Goal: Task Accomplishment & Management: Use online tool/utility

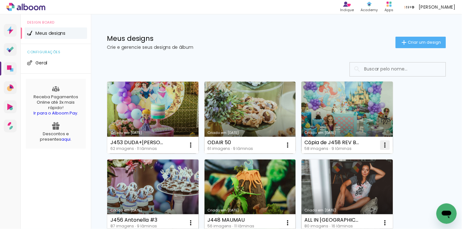
click at [384, 143] on iron-icon at bounding box center [385, 145] width 8 height 8
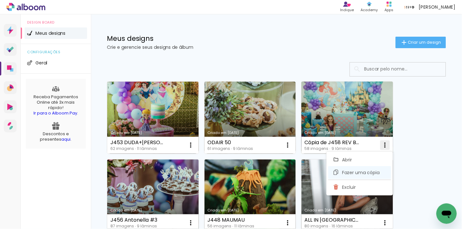
click at [367, 171] on span "Fazer uma cópia" at bounding box center [361, 172] width 37 height 4
type input "Cópia de Cópia de J458 REV BONUS"
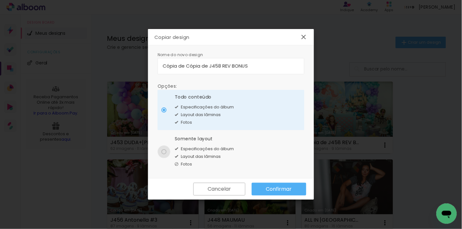
click at [163, 152] on div at bounding box center [164, 151] width 5 height 5
type paper-radio-button "on"
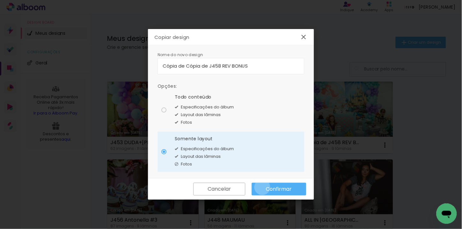
click at [262, 187] on paper-button "Confirmar" at bounding box center [279, 189] width 55 height 13
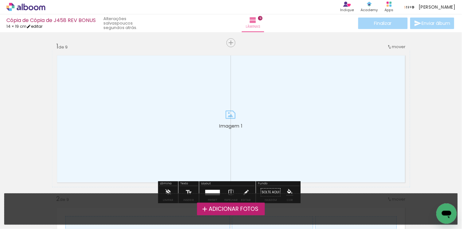
click at [42, 25] on link "editar" at bounding box center [34, 26] width 16 height 5
type input "14,5"
type input "38"
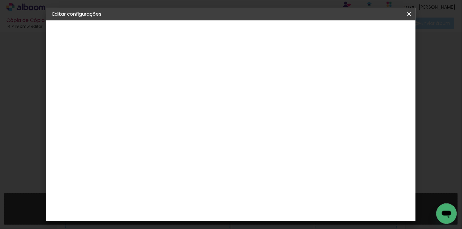
click at [166, 32] on h2 "Tamanho livre" at bounding box center [196, 32] width 114 height 8
click at [0, 0] on slot "Cópia de Cópia de J458 REV BONUS" at bounding box center [0, 0] width 0 height 0
click at [157, 87] on input "Cópia de Cópia de J458 REV BONUS" at bounding box center [157, 86] width 0 height 10
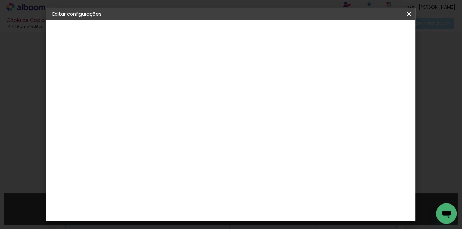
type input "REVISTA PRI"
type paper-input "REVISTA PRI"
click at [184, 41] on header "Informações Dê um título ao seu álbum. Avançar" at bounding box center [157, 39] width 56 height 38
click at [222, 39] on paper-button "Avançar" at bounding box center [206, 33] width 31 height 11
click at [411, 16] on iron-icon at bounding box center [410, 14] width 8 height 6
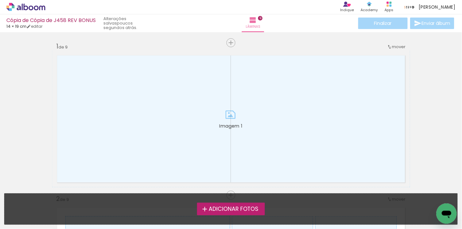
click at [71, 21] on div "Cópia de Cópia de J458 REV BONUS" at bounding box center [50, 21] width 89 height 6
click at [396, 3] on div "Produtos Alboom Apps" at bounding box center [389, 7] width 14 height 13
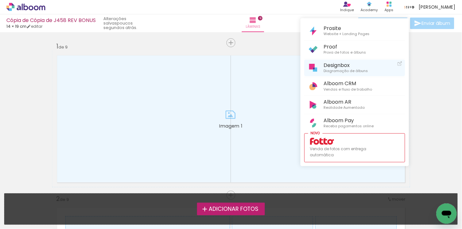
click at [357, 64] on span "Designbox" at bounding box center [346, 65] width 44 height 6
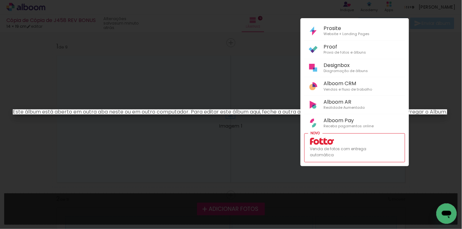
click at [250, 48] on div at bounding box center [231, 114] width 462 height 229
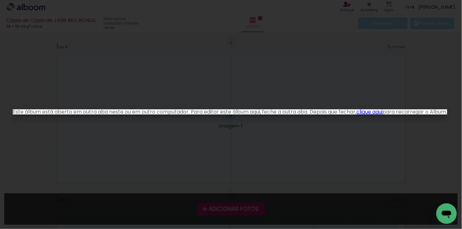
click at [250, 59] on iron-overlay-backdrop at bounding box center [231, 114] width 462 height 229
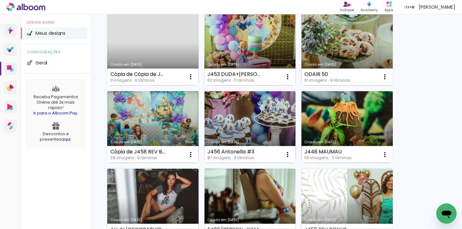
scroll to position [71, 0]
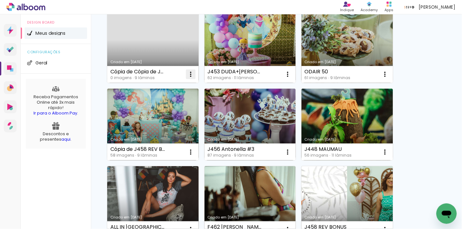
click at [190, 76] on iron-icon at bounding box center [191, 75] width 8 height 8
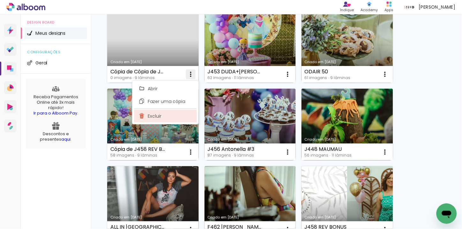
click at [169, 118] on paper-item "Excluir" at bounding box center [165, 116] width 63 height 13
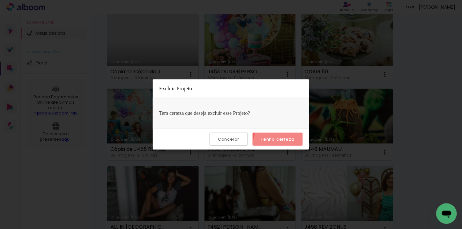
click at [287, 145] on paper-button "Tenho certeza" at bounding box center [278, 139] width 50 height 13
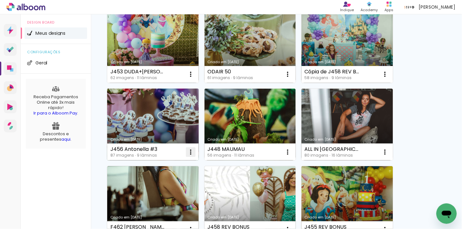
click at [190, 151] on iron-icon at bounding box center [191, 152] width 8 height 8
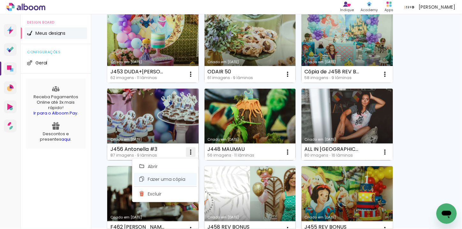
click at [158, 179] on span "Fazer uma cópia" at bounding box center [166, 179] width 37 height 4
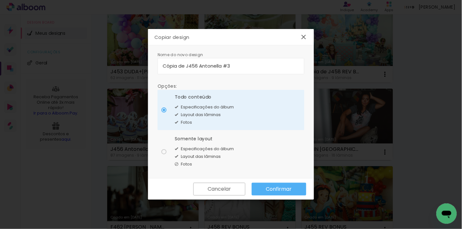
drag, startPoint x: 187, startPoint y: 64, endPoint x: 158, endPoint y: 65, distance: 28.5
click at [158, 65] on paper-input-container "Cópia de J456 Antonella #3" at bounding box center [231, 66] width 147 height 16
type input "REVISTA PRI"
type paper-input "REVISTA PRI"
click at [162, 151] on div at bounding box center [164, 151] width 5 height 5
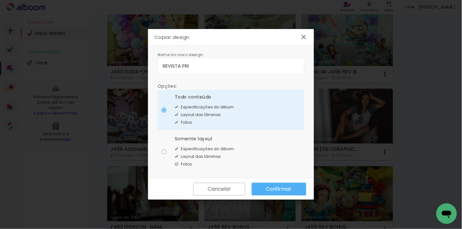
type paper-radio-button "on"
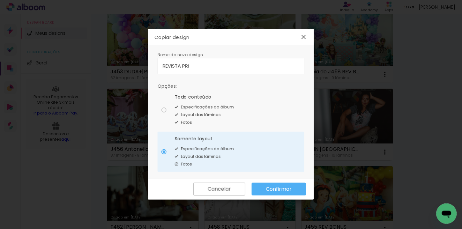
click at [262, 184] on paper-button "Confirmar" at bounding box center [279, 189] width 55 height 13
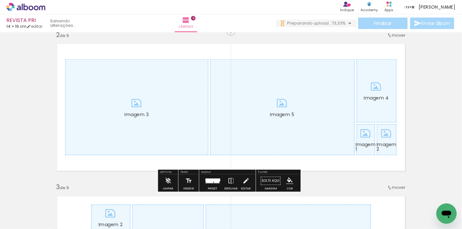
scroll to position [185, 0]
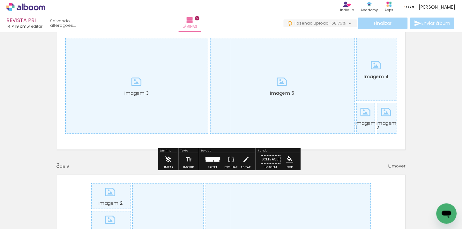
click at [170, 159] on paper-button "Limpar" at bounding box center [169, 161] width 14 height 16
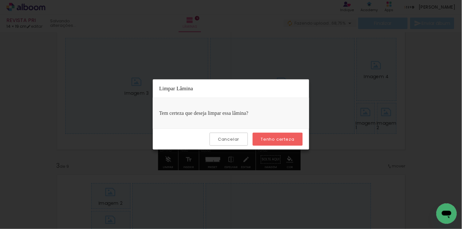
click at [286, 133] on paper-button "Tenho certeza" at bounding box center [278, 139] width 50 height 13
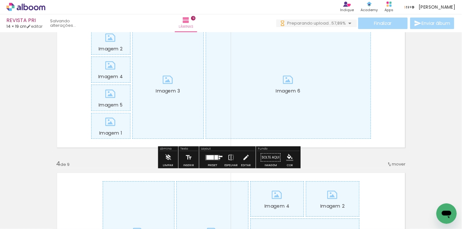
scroll to position [363, 0]
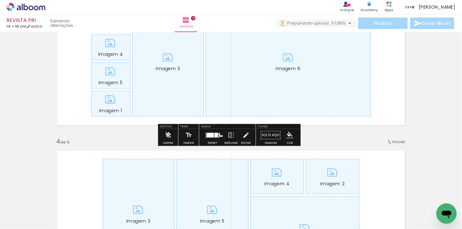
click at [169, 137] on iron-icon at bounding box center [168, 135] width 7 height 13
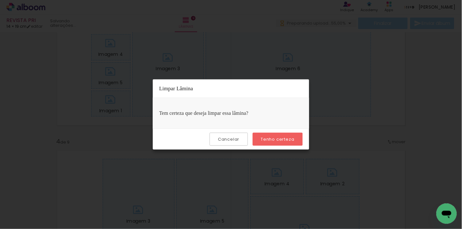
scroll to position [0, 0]
click at [0, 0] on slot "Tenho certeza" at bounding box center [0, 0] width 0 height 0
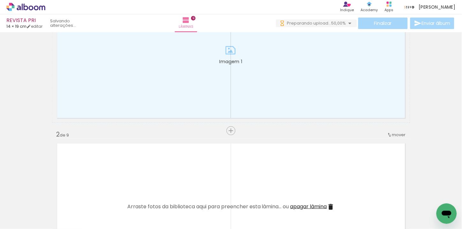
scroll to position [8, 0]
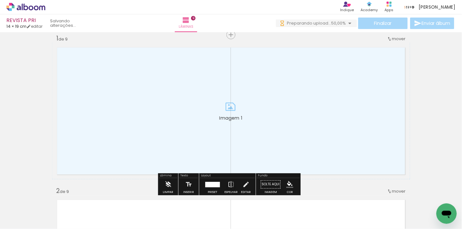
click at [169, 188] on iron-icon at bounding box center [168, 184] width 7 height 13
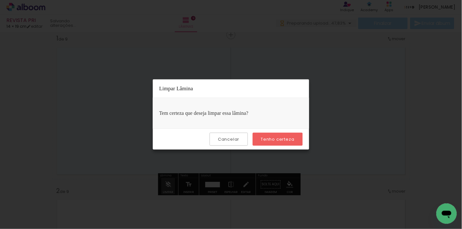
scroll to position [0, 0]
click at [271, 135] on paper-button "Tenho certeza" at bounding box center [278, 139] width 50 height 13
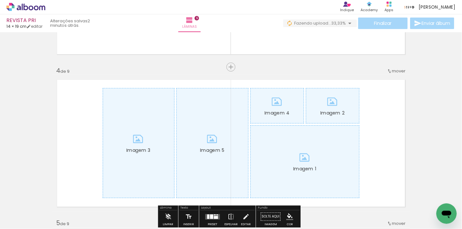
scroll to position [469, 0]
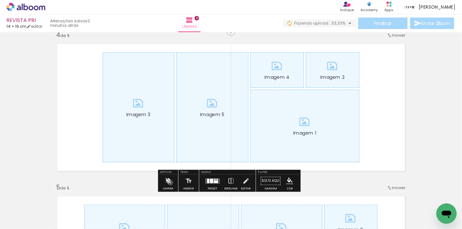
click at [170, 183] on iron-icon at bounding box center [168, 181] width 7 height 13
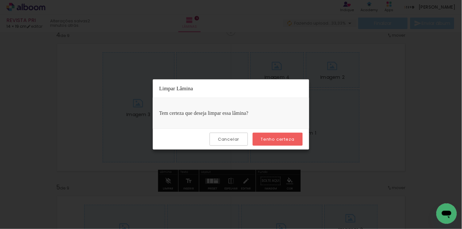
click at [254, 137] on div "Cancelar Tenho certeza" at bounding box center [231, 139] width 156 height 21
click at [260, 137] on paper-button "Tenho certeza" at bounding box center [278, 139] width 50 height 13
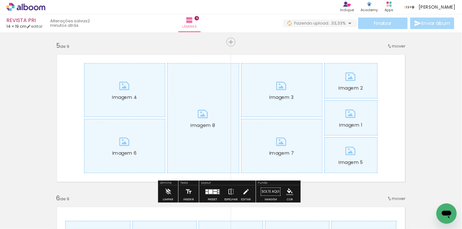
scroll to position [646, 0]
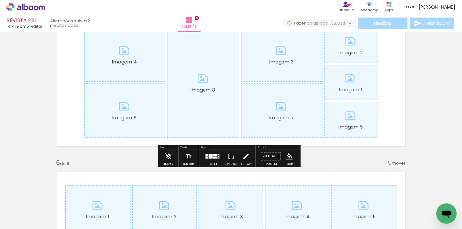
click at [168, 159] on iron-icon at bounding box center [168, 156] width 7 height 13
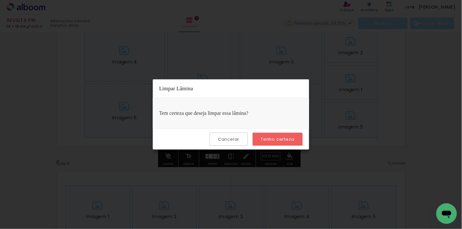
click at [260, 140] on paper-button "Tenho certeza" at bounding box center [278, 139] width 50 height 13
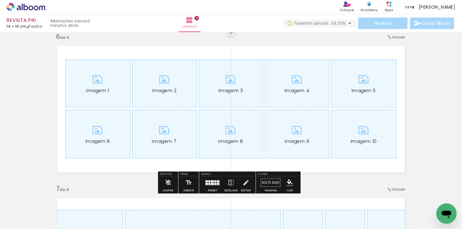
scroll to position [788, 0]
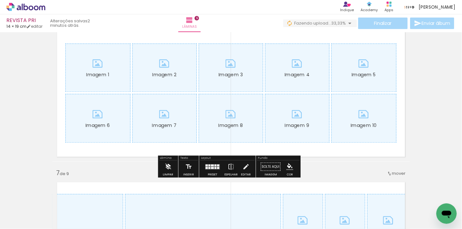
click at [165, 170] on iron-icon at bounding box center [168, 167] width 7 height 13
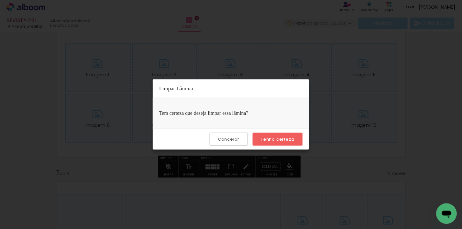
click at [0, 0] on slot "Tenho certeza" at bounding box center [0, 0] width 0 height 0
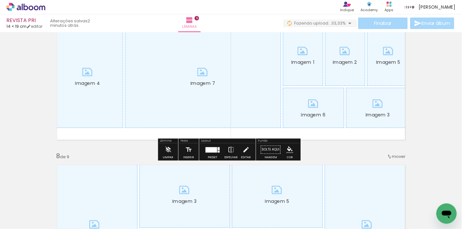
scroll to position [966, 0]
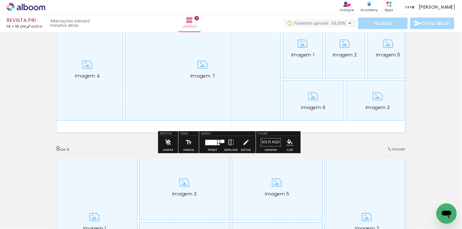
click at [168, 141] on iron-icon at bounding box center [168, 142] width 7 height 13
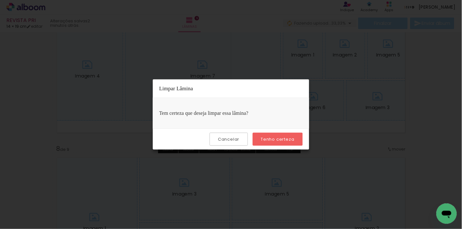
click at [0, 0] on slot "Tenho certeza" at bounding box center [0, 0] width 0 height 0
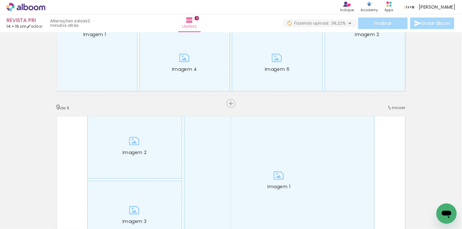
scroll to position [1143, 0]
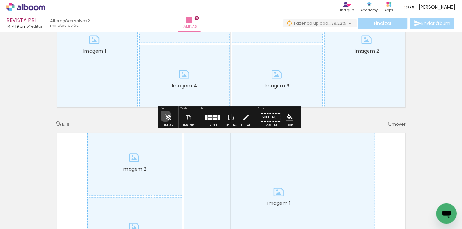
click at [165, 116] on iron-icon at bounding box center [168, 117] width 7 height 13
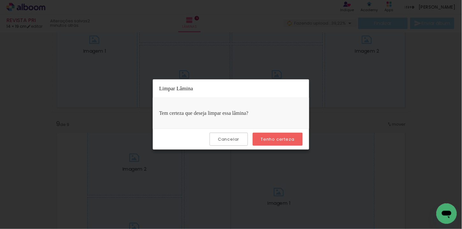
click at [0, 0] on slot "Tenho certeza" at bounding box center [0, 0] width 0 height 0
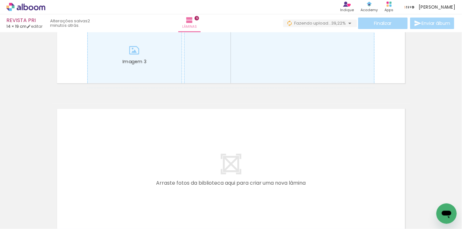
scroll to position [1320, 0]
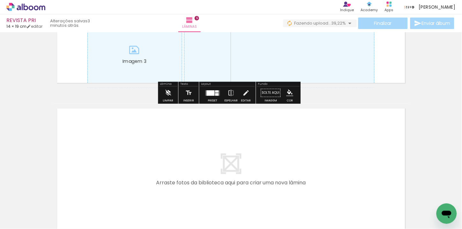
click at [170, 94] on iron-icon at bounding box center [168, 93] width 7 height 13
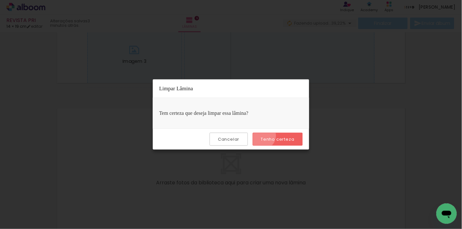
click at [0, 0] on slot "Tenho certeza" at bounding box center [0, 0] width 0 height 0
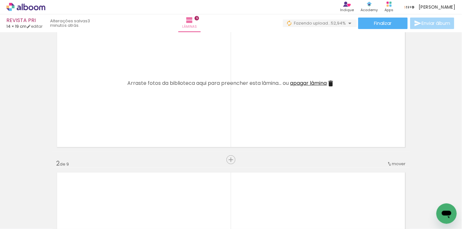
scroll to position [0, 96]
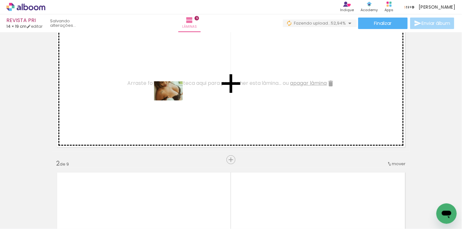
drag, startPoint x: 181, startPoint y: 211, endPoint x: 173, endPoint y: 100, distance: 111.0
click at [173, 100] on quentale-workspace at bounding box center [231, 114] width 462 height 229
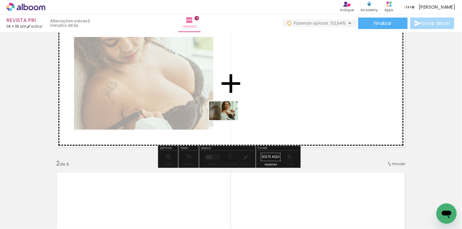
drag, startPoint x: 154, startPoint y: 211, endPoint x: 229, endPoint y: 120, distance: 117.9
click at [229, 120] on quentale-workspace at bounding box center [231, 114] width 462 height 229
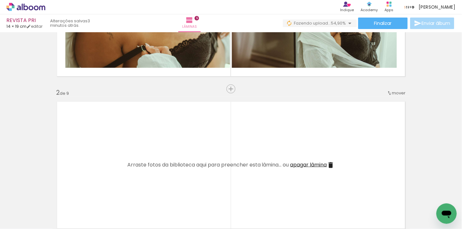
scroll to position [142, 0]
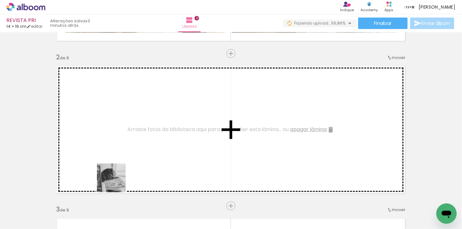
drag, startPoint x: 116, startPoint y: 183, endPoint x: 131, endPoint y: 144, distance: 41.6
click at [131, 144] on quentale-workspace at bounding box center [231, 114] width 462 height 229
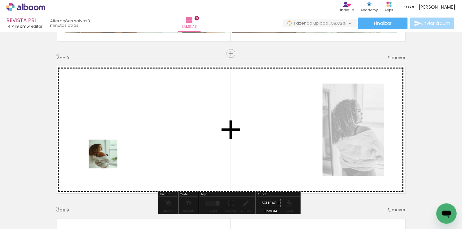
drag, startPoint x: 85, startPoint y: 202, endPoint x: 73, endPoint y: 203, distance: 11.2
click at [114, 148] on quentale-workspace at bounding box center [231, 114] width 462 height 229
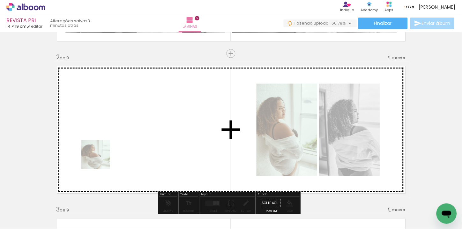
drag, startPoint x: 72, startPoint y: 207, endPoint x: 102, endPoint y: 155, distance: 60.8
click at [102, 155] on quentale-workspace at bounding box center [231, 114] width 462 height 229
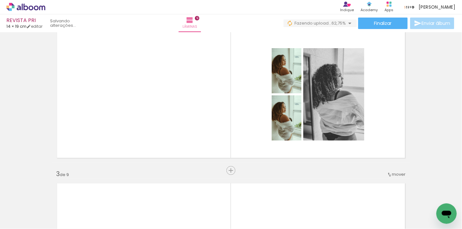
scroll to position [0, 0]
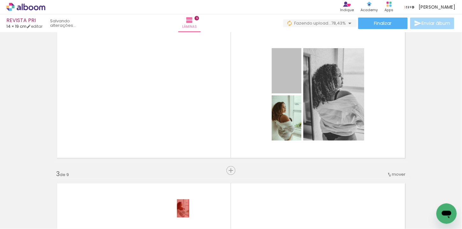
drag, startPoint x: 285, startPoint y: 73, endPoint x: 180, endPoint y: 208, distance: 171.2
click at [180, 208] on quentale-workspace at bounding box center [231, 114] width 462 height 229
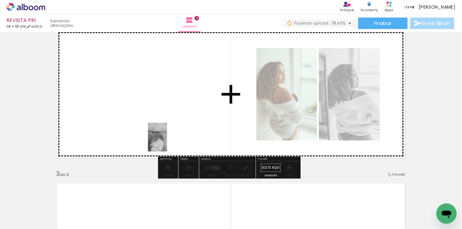
drag, startPoint x: 144, startPoint y: 192, endPoint x: 167, endPoint y: 142, distance: 55.3
click at [167, 142] on quentale-workspace at bounding box center [231, 114] width 462 height 229
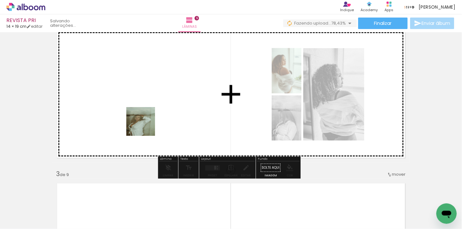
drag, startPoint x: 103, startPoint y: 200, endPoint x: 149, endPoint y: 120, distance: 92.5
click at [149, 120] on quentale-workspace at bounding box center [231, 114] width 462 height 229
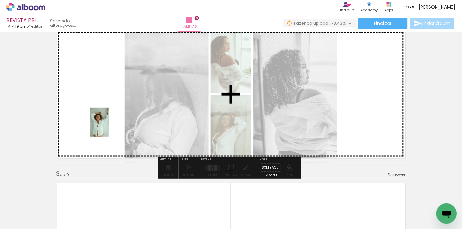
drag, startPoint x: 70, startPoint y: 196, endPoint x: 109, endPoint y: 127, distance: 79.2
click at [109, 127] on quentale-workspace at bounding box center [231, 114] width 462 height 229
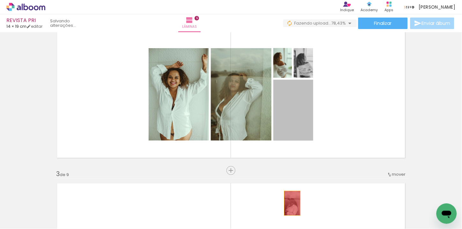
drag, startPoint x: 289, startPoint y: 115, endPoint x: 290, endPoint y: 203, distance: 88.1
click at [290, 203] on quentale-workspace at bounding box center [231, 114] width 462 height 229
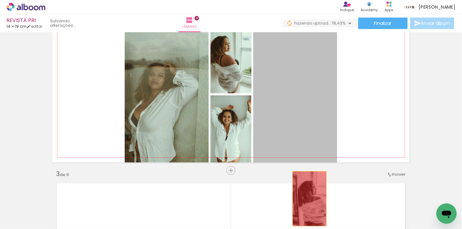
drag, startPoint x: 305, startPoint y: 87, endPoint x: 306, endPoint y: 205, distance: 117.2
click at [306, 205] on quentale-workspace at bounding box center [231, 114] width 462 height 229
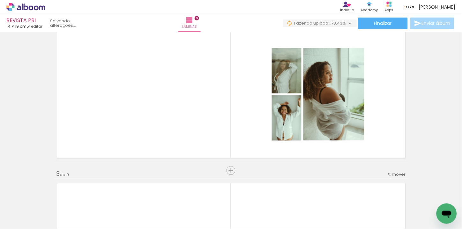
scroll to position [0, 139]
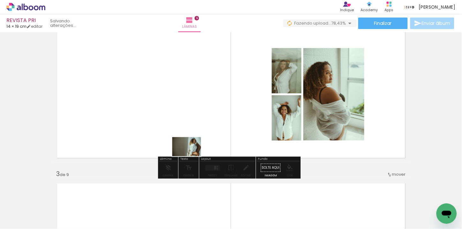
drag, startPoint x: 183, startPoint y: 211, endPoint x: 193, endPoint y: 136, distance: 76.1
click at [193, 136] on quentale-workspace at bounding box center [231, 114] width 462 height 229
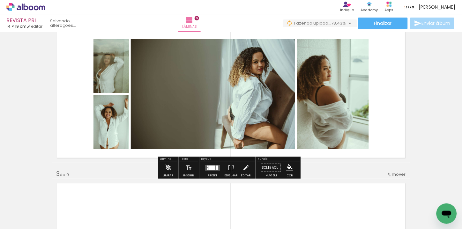
click at [216, 167] on div at bounding box center [217, 168] width 2 height 4
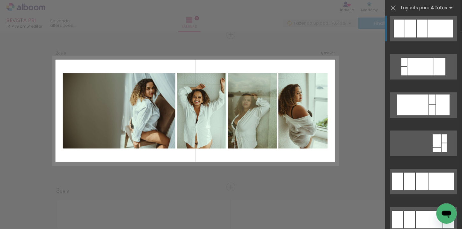
scroll to position [319, 0]
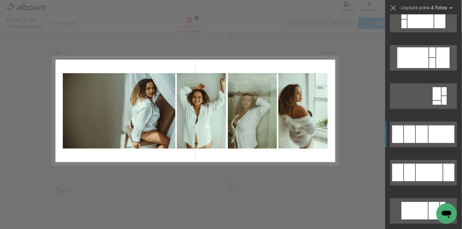
click at [432, 136] on div at bounding box center [442, 134] width 26 height 18
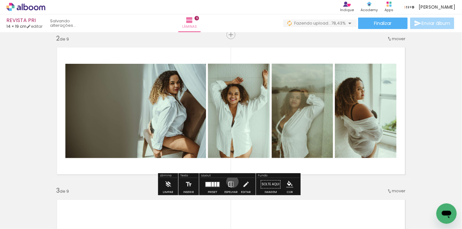
click at [231, 182] on iron-icon at bounding box center [231, 184] width 7 height 13
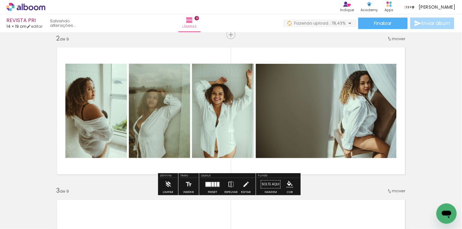
click at [0, 0] on paper-dialog "O Designbox precisa ser recarregado. Não se preocupe, seu design está salvo. En…" at bounding box center [0, 0] width 0 height 0
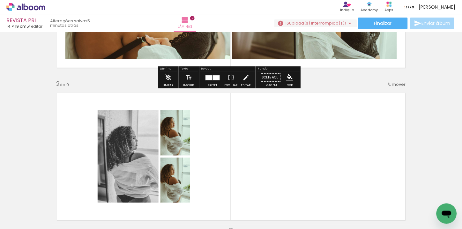
scroll to position [177, 0]
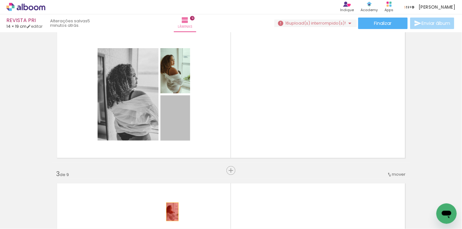
drag, startPoint x: 169, startPoint y: 117, endPoint x: 170, endPoint y: 212, distance: 94.5
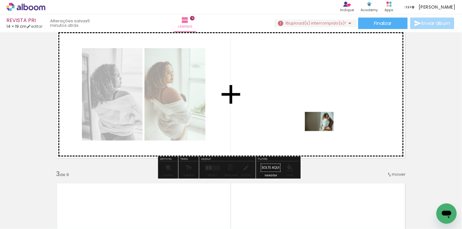
drag, startPoint x: 322, startPoint y: 211, endPoint x: 170, endPoint y: 196, distance: 152.1
click at [324, 124] on quentale-workspace at bounding box center [231, 114] width 462 height 229
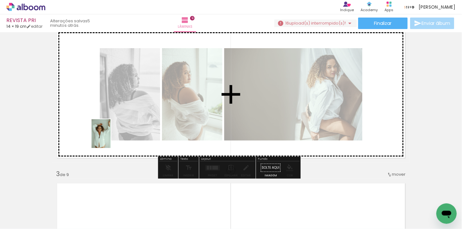
drag, startPoint x: 72, startPoint y: 213, endPoint x: 124, endPoint y: 119, distance: 107.5
click at [124, 119] on quentale-workspace at bounding box center [231, 114] width 462 height 229
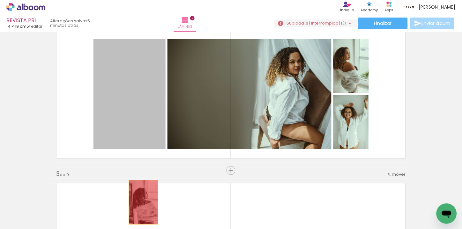
drag, startPoint x: 141, startPoint y: 124, endPoint x: 109, endPoint y: 212, distance: 93.9
click at [140, 206] on quentale-workspace at bounding box center [231, 114] width 462 height 229
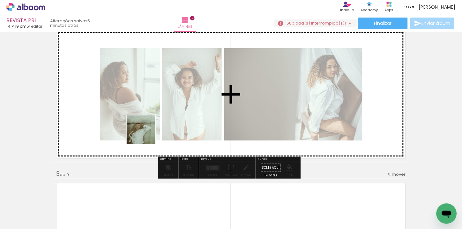
drag, startPoint x: 117, startPoint y: 185, endPoint x: 163, endPoint y: 116, distance: 83.5
click at [163, 116] on quentale-workspace at bounding box center [231, 114] width 462 height 229
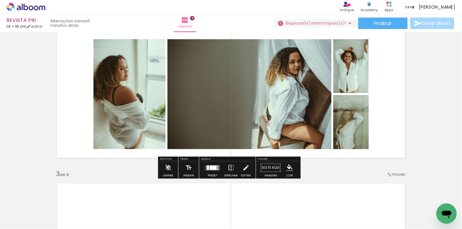
click at [211, 171] on div at bounding box center [212, 168] width 17 height 13
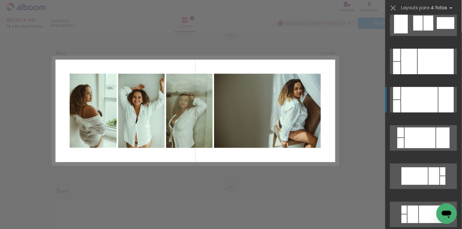
scroll to position [71, 0]
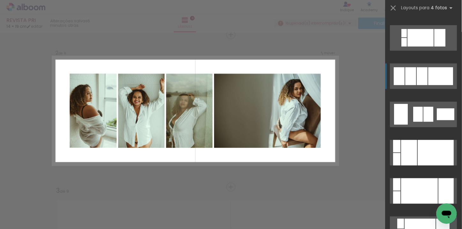
click at [437, 78] on div at bounding box center [441, 76] width 25 height 18
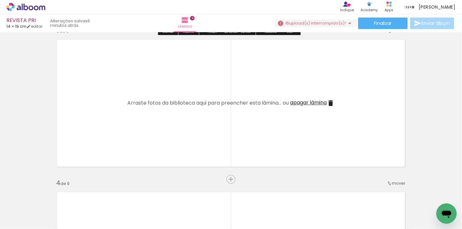
scroll to position [338, 0]
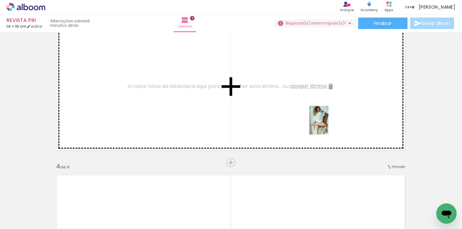
drag, startPoint x: 347, startPoint y: 206, endPoint x: 329, endPoint y: 125, distance: 82.5
click at [329, 125] on quentale-workspace at bounding box center [231, 114] width 462 height 229
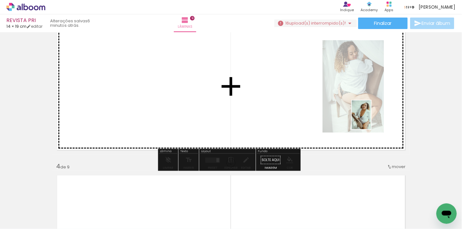
drag, startPoint x: 389, startPoint y: 203, endPoint x: 371, endPoint y: 120, distance: 85.1
click at [371, 120] on quentale-workspace at bounding box center [231, 114] width 462 height 229
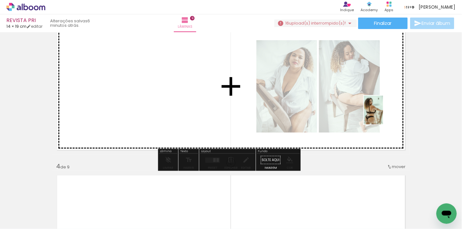
drag, startPoint x: 420, startPoint y: 201, endPoint x: 383, endPoint y: 114, distance: 94.4
click at [383, 114] on quentale-workspace at bounding box center [231, 114] width 462 height 229
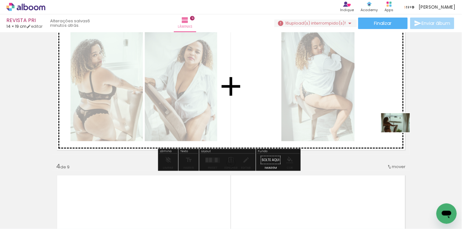
drag, startPoint x: 458, startPoint y: 200, endPoint x: 399, endPoint y: 132, distance: 90.1
click at [399, 132] on quentale-workspace at bounding box center [231, 114] width 462 height 229
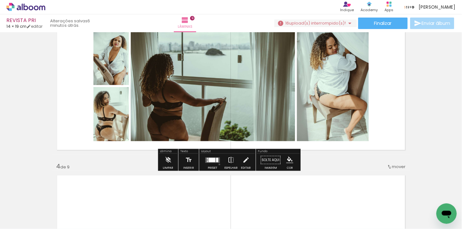
click at [218, 164] on div at bounding box center [212, 160] width 17 height 13
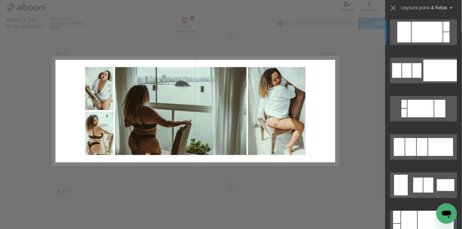
scroll to position [0, 0]
click at [396, 8] on iron-icon at bounding box center [393, 8] width 9 height 9
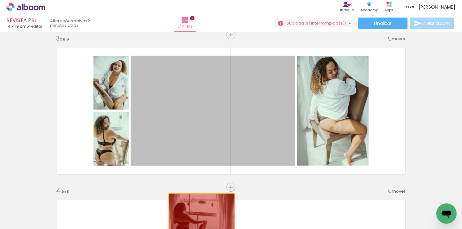
drag, startPoint x: 232, startPoint y: 130, endPoint x: 199, endPoint y: 216, distance: 91.8
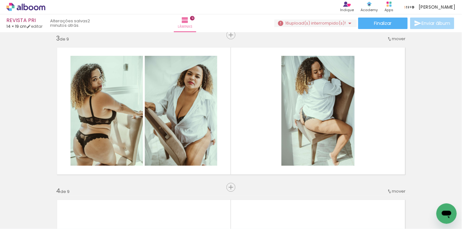
scroll to position [0, 1451]
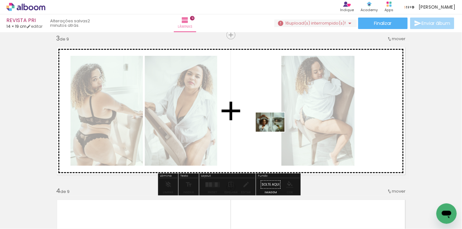
drag, startPoint x: 436, startPoint y: 203, endPoint x: 267, endPoint y: 131, distance: 183.7
click at [267, 131] on quentale-workspace at bounding box center [231, 114] width 462 height 229
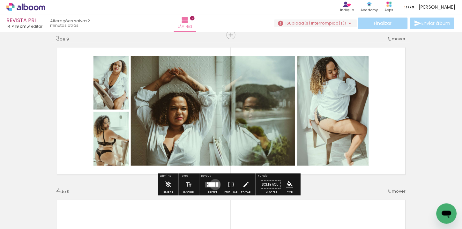
click at [214, 184] on div at bounding box center [212, 184] width 7 height 4
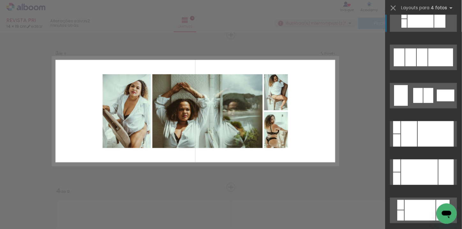
scroll to position [106, 0]
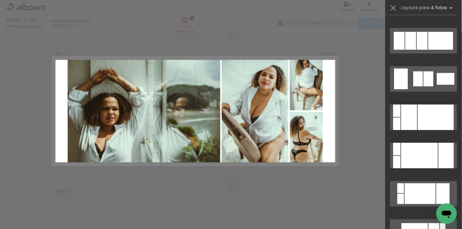
click at [433, 113] on div at bounding box center [436, 118] width 36 height 26
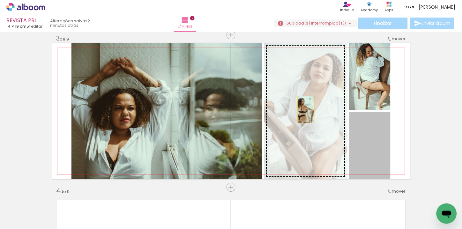
drag, startPoint x: 380, startPoint y: 150, endPoint x: 302, endPoint y: 109, distance: 88.1
click at [0, 0] on slot at bounding box center [0, 0] width 0 height 0
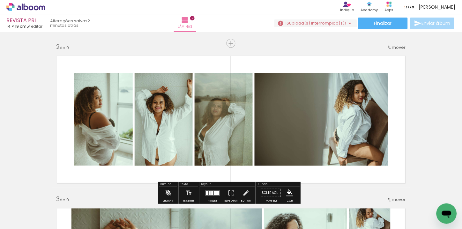
scroll to position [136, 0]
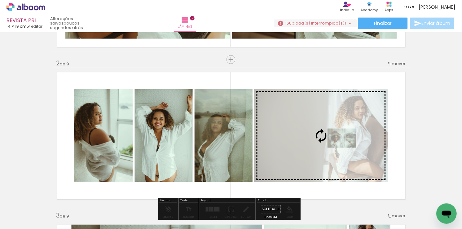
drag, startPoint x: 431, startPoint y: 210, endPoint x: 347, endPoint y: 148, distance: 104.6
click at [347, 148] on quentale-workspace at bounding box center [231, 114] width 462 height 229
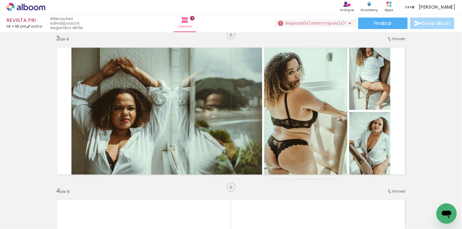
scroll to position [0, 0]
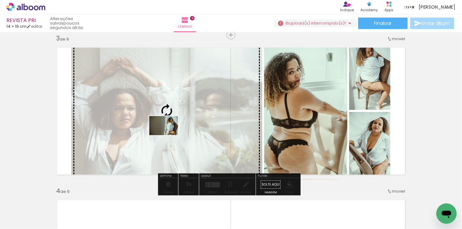
drag, startPoint x: 310, startPoint y: 216, endPoint x: 169, endPoint y: 135, distance: 162.7
click at [169, 135] on quentale-workspace at bounding box center [231, 114] width 462 height 229
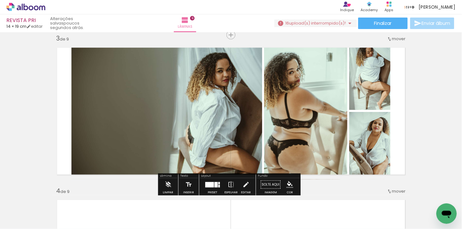
click at [215, 185] on div at bounding box center [216, 184] width 3 height 5
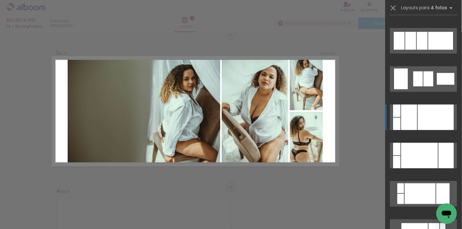
scroll to position [192, 0]
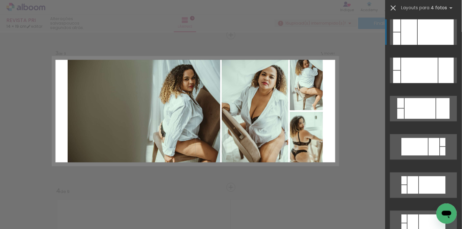
click at [393, 6] on iron-icon at bounding box center [393, 8] width 9 height 9
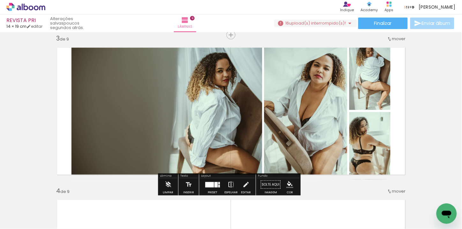
click at [232, 186] on iron-icon at bounding box center [231, 184] width 7 height 13
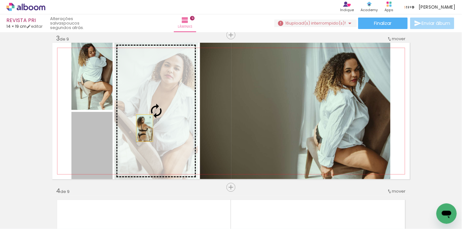
drag, startPoint x: 97, startPoint y: 157, endPoint x: 148, endPoint y: 125, distance: 60.6
click at [0, 0] on slot at bounding box center [0, 0] width 0 height 0
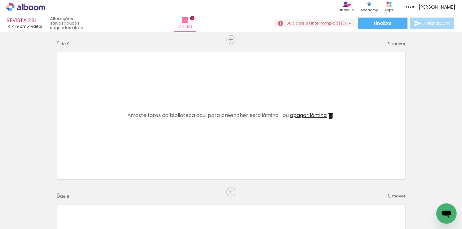
scroll to position [0, 325]
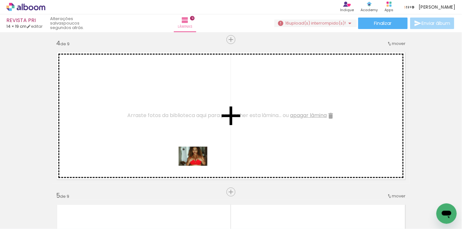
drag, startPoint x: 298, startPoint y: 212, endPoint x: 197, endPoint y: 166, distance: 111.3
click at [197, 166] on quentale-workspace at bounding box center [231, 114] width 462 height 229
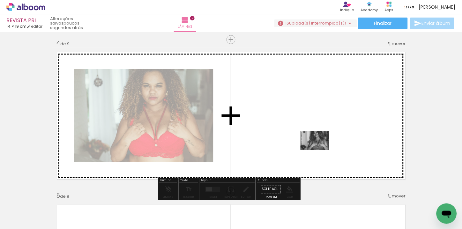
drag, startPoint x: 349, startPoint y: 213, endPoint x: 320, endPoint y: 150, distance: 69.3
click at [320, 150] on quentale-workspace at bounding box center [231, 114] width 462 height 229
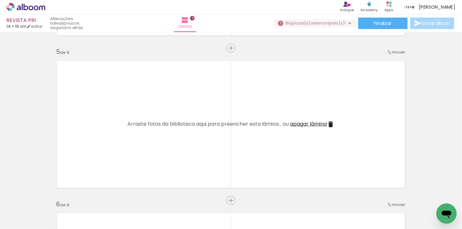
scroll to position [611, 0]
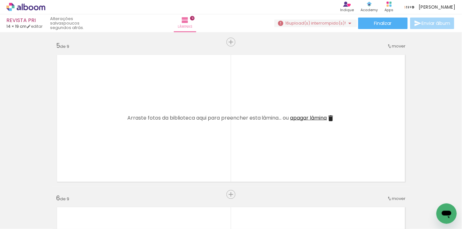
click at [121, 197] on iron-icon at bounding box center [118, 195] width 7 height 7
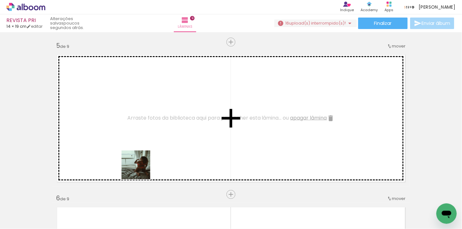
drag, startPoint x: 139, startPoint y: 203, endPoint x: 139, endPoint y: 165, distance: 37.7
click at [139, 165] on quentale-workspace at bounding box center [231, 114] width 462 height 229
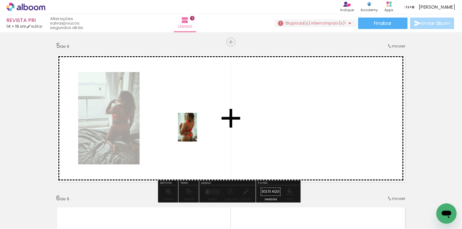
drag, startPoint x: 196, startPoint y: 205, endPoint x: 227, endPoint y: 163, distance: 51.3
click at [197, 132] on quentale-workspace at bounding box center [231, 114] width 462 height 229
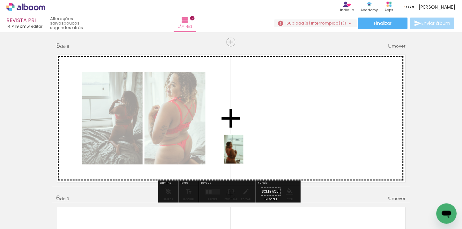
drag, startPoint x: 243, startPoint y: 206, endPoint x: 244, endPoint y: 154, distance: 51.7
click at [244, 154] on quentale-workspace at bounding box center [231, 114] width 462 height 229
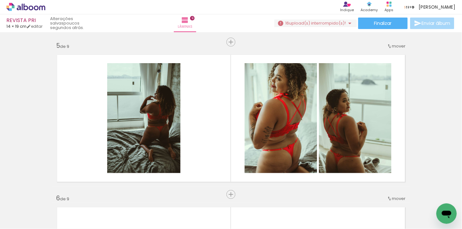
scroll to position [0, 488]
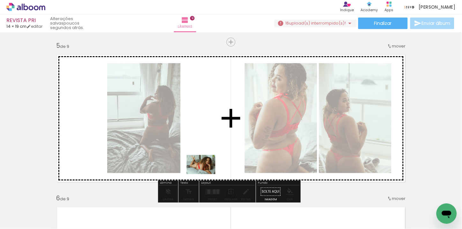
drag, startPoint x: 195, startPoint y: 211, endPoint x: 206, endPoint y: 174, distance: 38.5
click at [206, 174] on quentale-workspace at bounding box center [231, 114] width 462 height 229
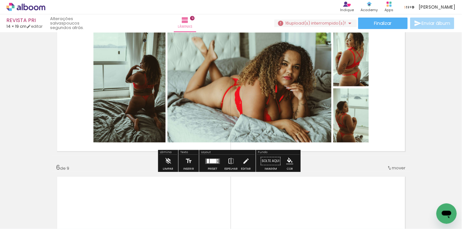
scroll to position [647, 0]
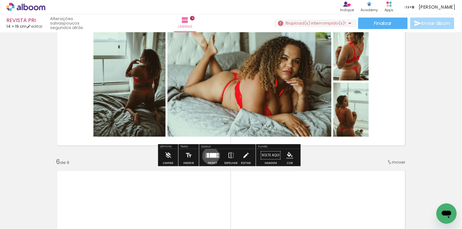
click at [210, 156] on div at bounding box center [213, 155] width 7 height 4
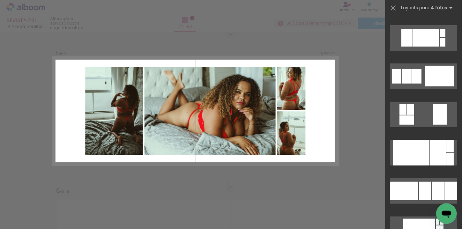
scroll to position [1629, 0]
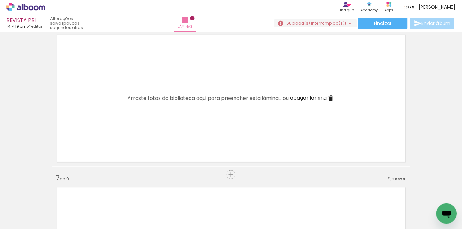
scroll to position [0, 634]
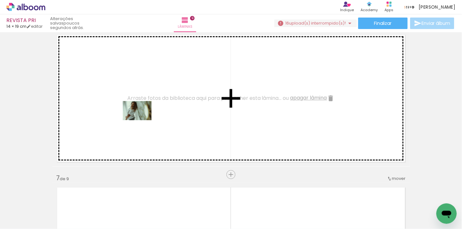
drag, startPoint x: 152, startPoint y: 211, endPoint x: 142, endPoint y: 119, distance: 92.1
click at [142, 119] on quentale-workspace at bounding box center [231, 114] width 462 height 229
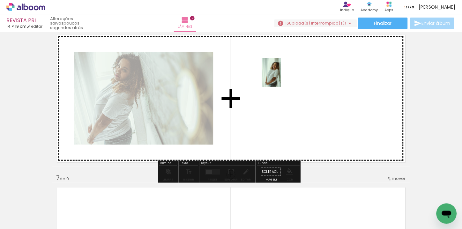
drag, startPoint x: 184, startPoint y: 196, endPoint x: 258, endPoint y: 141, distance: 92.1
click at [280, 78] on quentale-workspace at bounding box center [231, 114] width 462 height 229
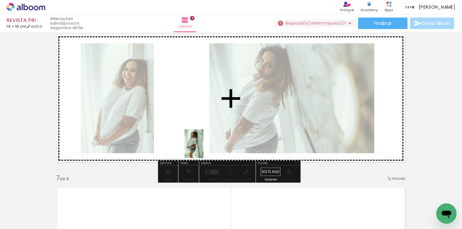
drag, startPoint x: 217, startPoint y: 217, endPoint x: 205, endPoint y: 151, distance: 67.3
click at [203, 146] on quentale-workspace at bounding box center [231, 114] width 462 height 229
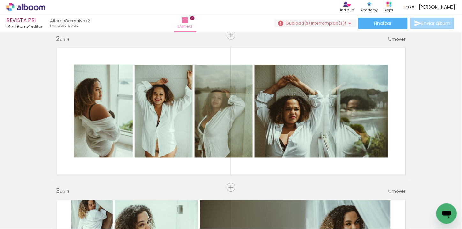
scroll to position [166, 0]
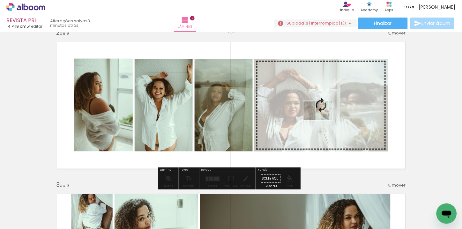
drag, startPoint x: 244, startPoint y: 212, endPoint x: 323, endPoint y: 120, distance: 120.9
click at [323, 120] on quentale-workspace at bounding box center [231, 114] width 462 height 229
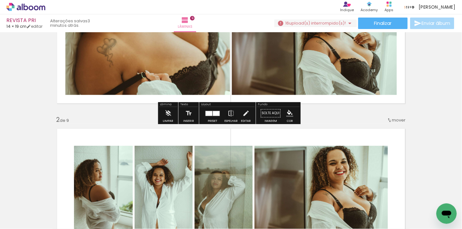
scroll to position [73, 0]
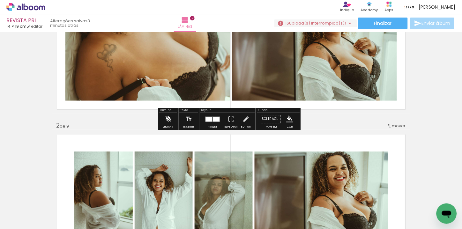
click at [169, 121] on iron-icon at bounding box center [168, 119] width 7 height 13
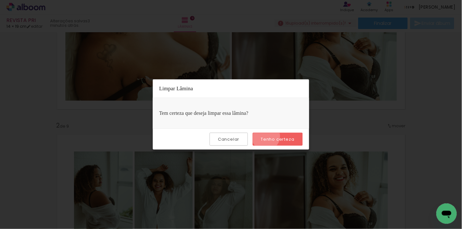
click at [0, 0] on slot "Tenho certeza" at bounding box center [0, 0] width 0 height 0
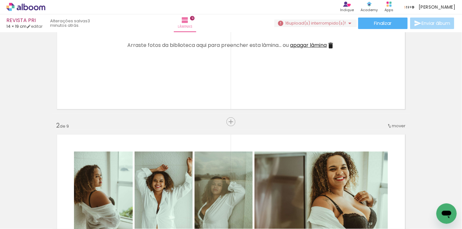
click at [322, 45] on span "apagar lâmina" at bounding box center [308, 44] width 37 height 7
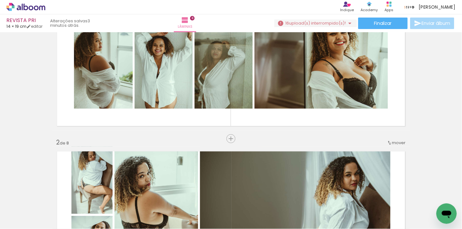
scroll to position [0, 0]
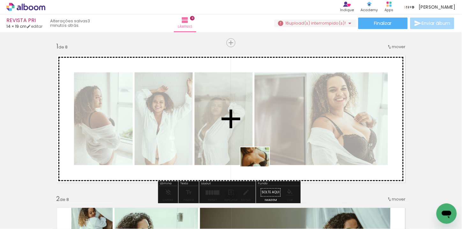
drag, startPoint x: 277, startPoint y: 211, endPoint x: 260, endPoint y: 167, distance: 47.8
click at [260, 167] on quentale-workspace at bounding box center [231, 114] width 462 height 229
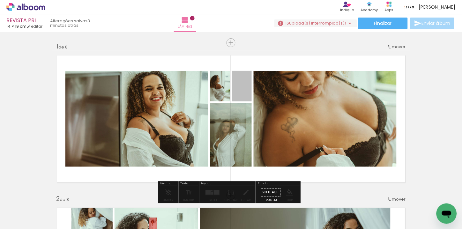
drag, startPoint x: 240, startPoint y: 93, endPoint x: 151, endPoint y: 223, distance: 158.2
click at [151, 223] on quentale-workspace at bounding box center [231, 114] width 462 height 229
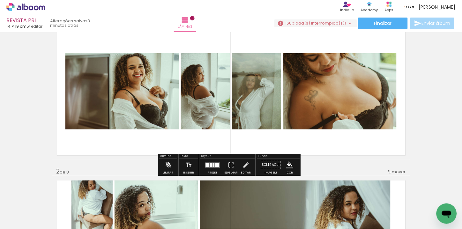
scroll to position [33, 0]
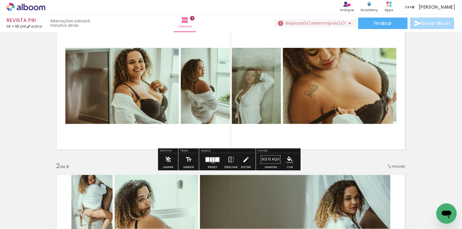
click at [213, 161] on div at bounding box center [214, 159] width 2 height 4
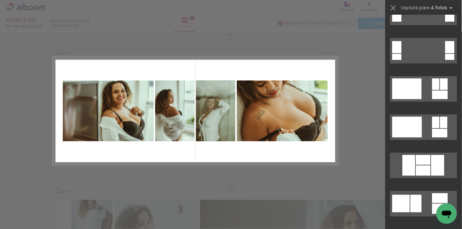
scroll to position [1883, 0]
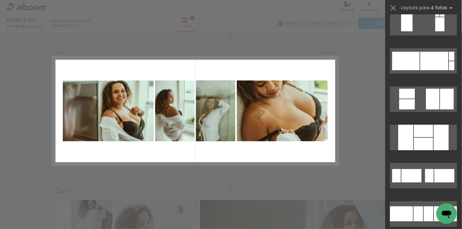
scroll to position [916, 0]
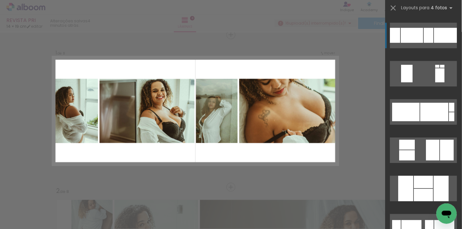
click at [445, 37] on div at bounding box center [445, 35] width 23 height 15
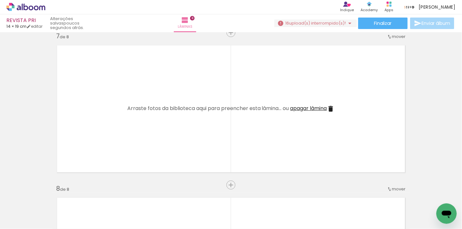
scroll to position [0, 1451]
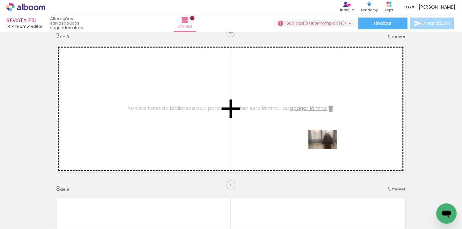
drag, startPoint x: 326, startPoint y: 207, endPoint x: 328, endPoint y: 149, distance: 57.5
click at [328, 149] on quentale-workspace at bounding box center [231, 114] width 462 height 229
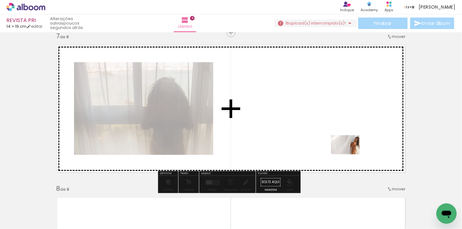
drag, startPoint x: 368, startPoint y: 214, endPoint x: 349, endPoint y: 147, distance: 69.4
click at [349, 147] on quentale-workspace at bounding box center [231, 114] width 462 height 229
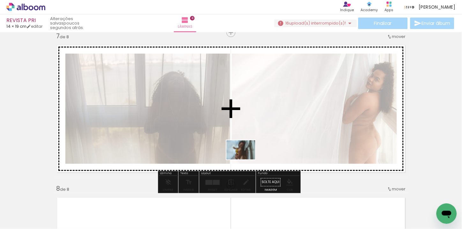
drag, startPoint x: 225, startPoint y: 211, endPoint x: 246, endPoint y: 159, distance: 56.3
click at [246, 159] on quentale-workspace at bounding box center [231, 114] width 462 height 229
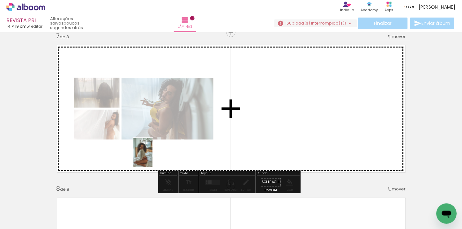
drag, startPoint x: 146, startPoint y: 209, endPoint x: 153, endPoint y: 157, distance: 52.1
click at [153, 157] on quentale-workspace at bounding box center [231, 114] width 462 height 229
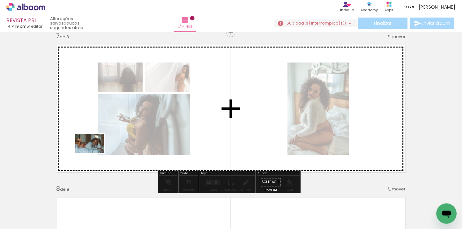
drag, startPoint x: 55, startPoint y: 209, endPoint x: 94, endPoint y: 153, distance: 68.5
click at [94, 153] on quentale-workspace at bounding box center [231, 114] width 462 height 229
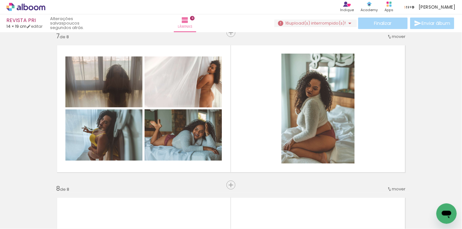
scroll to position [0, 956]
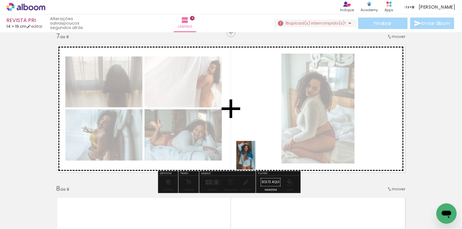
drag, startPoint x: 259, startPoint y: 212, endPoint x: 256, endPoint y: 160, distance: 51.8
click at [256, 160] on quentale-workspace at bounding box center [231, 114] width 462 height 229
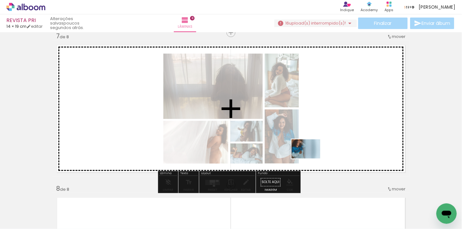
drag, startPoint x: 224, startPoint y: 209, endPoint x: 314, endPoint y: 158, distance: 102.9
click at [314, 157] on quentale-workspace at bounding box center [231, 114] width 462 height 229
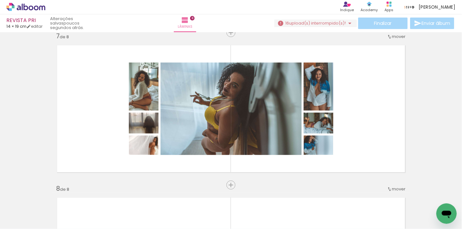
scroll to position [0, 1145]
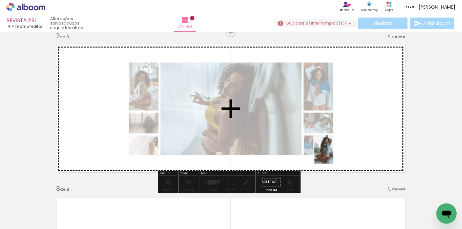
drag, startPoint x: 284, startPoint y: 213, endPoint x: 343, endPoint y: 148, distance: 87.6
click at [345, 144] on quentale-workspace at bounding box center [231, 114] width 462 height 229
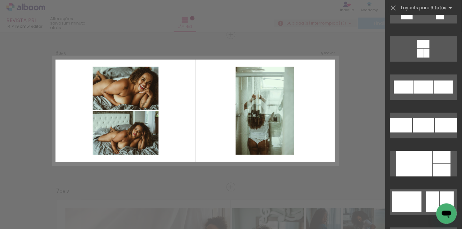
scroll to position [0, 703]
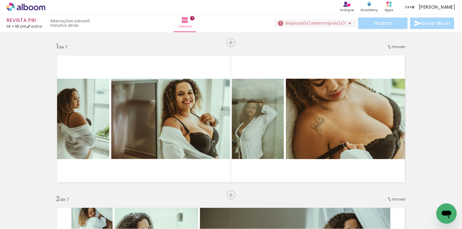
click at [348, 22] on iron-icon at bounding box center [350, 23] width 8 height 8
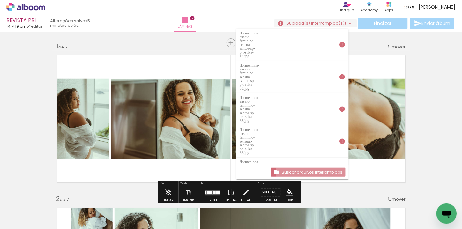
click at [0, 0] on slot "Buscar arquivos interrompidos" at bounding box center [0, 0] width 0 height 0
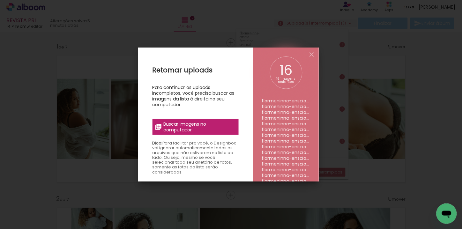
click at [196, 130] on span "Buscar imagens no computador" at bounding box center [198, 126] width 71 height 11
click at [0, 0] on input "file" at bounding box center [0, 0] width 0 height 0
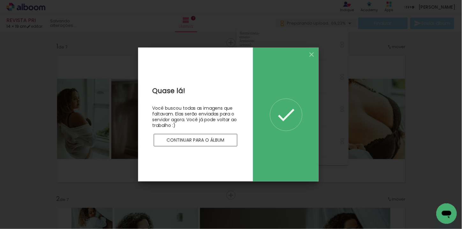
click at [192, 144] on paper-button "Continuar para o álbum" at bounding box center [196, 140] width 84 height 13
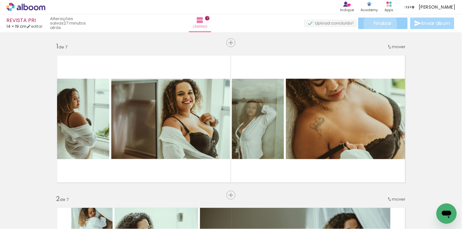
click at [379, 24] on span "Finalizar" at bounding box center [383, 23] width 18 height 4
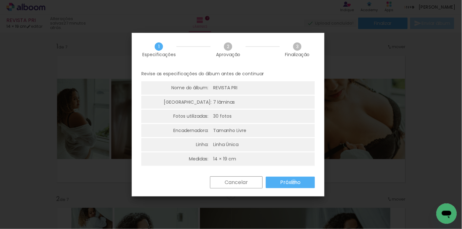
click at [0, 0] on slot "Próximo" at bounding box center [0, 0] width 0 height 0
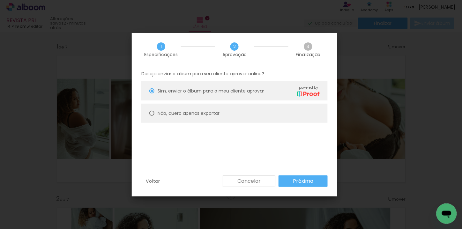
click at [0, 0] on slot "Não, quero apenas exportar" at bounding box center [0, 0] width 0 height 0
type paper-radio-button "on"
click at [322, 181] on paper-button "Próximo" at bounding box center [303, 181] width 49 height 11
type input "Alta, 300 DPI"
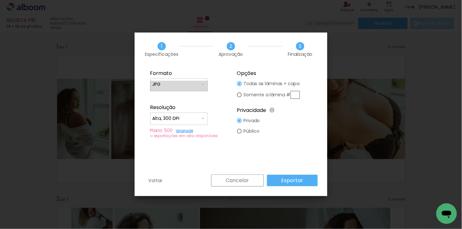
click at [179, 82] on input "JPG" at bounding box center [177, 84] width 48 height 6
click at [181, 82] on paper-item "JPG" at bounding box center [178, 83] width 57 height 13
click at [0, 0] on slot "Exportar" at bounding box center [0, 0] width 0 height 0
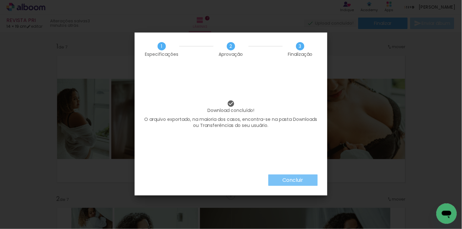
click at [0, 0] on slot "Concluir" at bounding box center [0, 0] width 0 height 0
